Goal: Transaction & Acquisition: Subscribe to service/newsletter

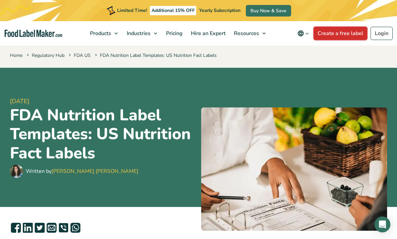
click at [337, 37] on link "Create a free label" at bounding box center [341, 33] width 54 height 13
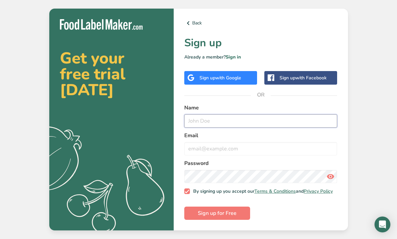
click at [251, 125] on input "text" at bounding box center [260, 121] width 153 height 13
click at [274, 209] on form "Name Email Password By signing up you accept our Terms & Conditions and Privacy…" at bounding box center [260, 162] width 153 height 117
click at [367, 166] on div "Get your free trial today .a{fill:#f5f3ed;} Back Sign up Already a member? Sign…" at bounding box center [198, 119] width 397 height 239
click at [237, 54] on link "Sign in" at bounding box center [233, 57] width 15 height 6
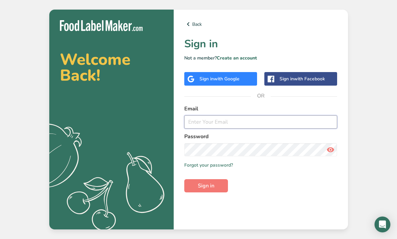
click at [212, 120] on input "email" at bounding box center [260, 122] width 153 height 13
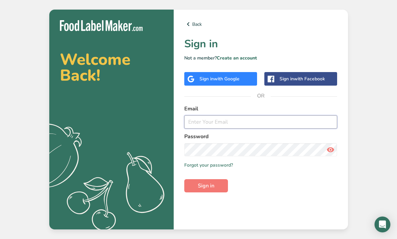
click at [212, 120] on input "email" at bounding box center [260, 122] width 153 height 13
click at [211, 82] on div "Sign in with Google" at bounding box center [220, 79] width 40 height 7
